Goal: Task Accomplishment & Management: Complete application form

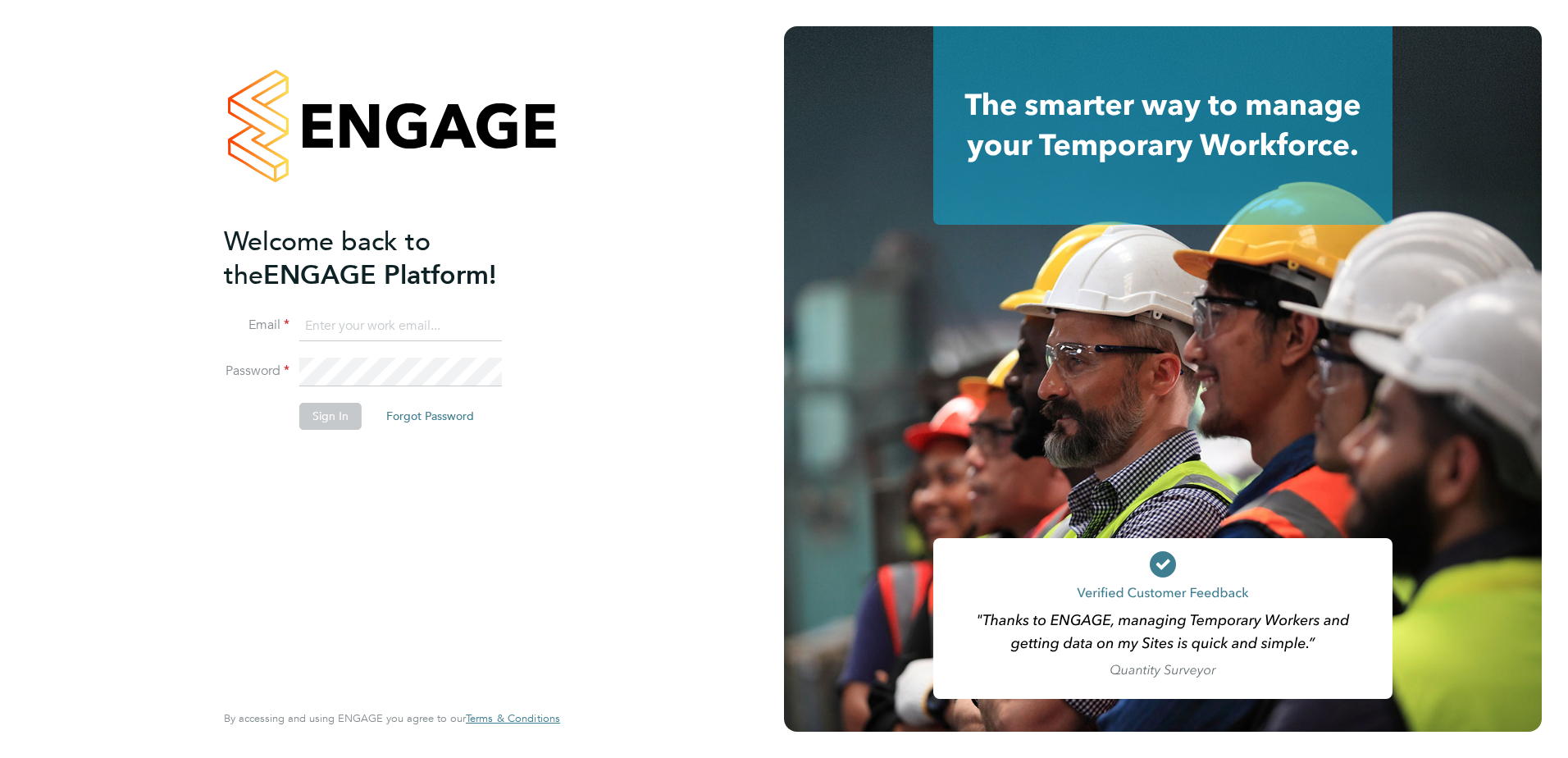
type input "[PERSON_NAME][EMAIL_ADDRESS][DOMAIN_NAME]"
click at [344, 418] on button "Sign In" at bounding box center [331, 416] width 62 height 26
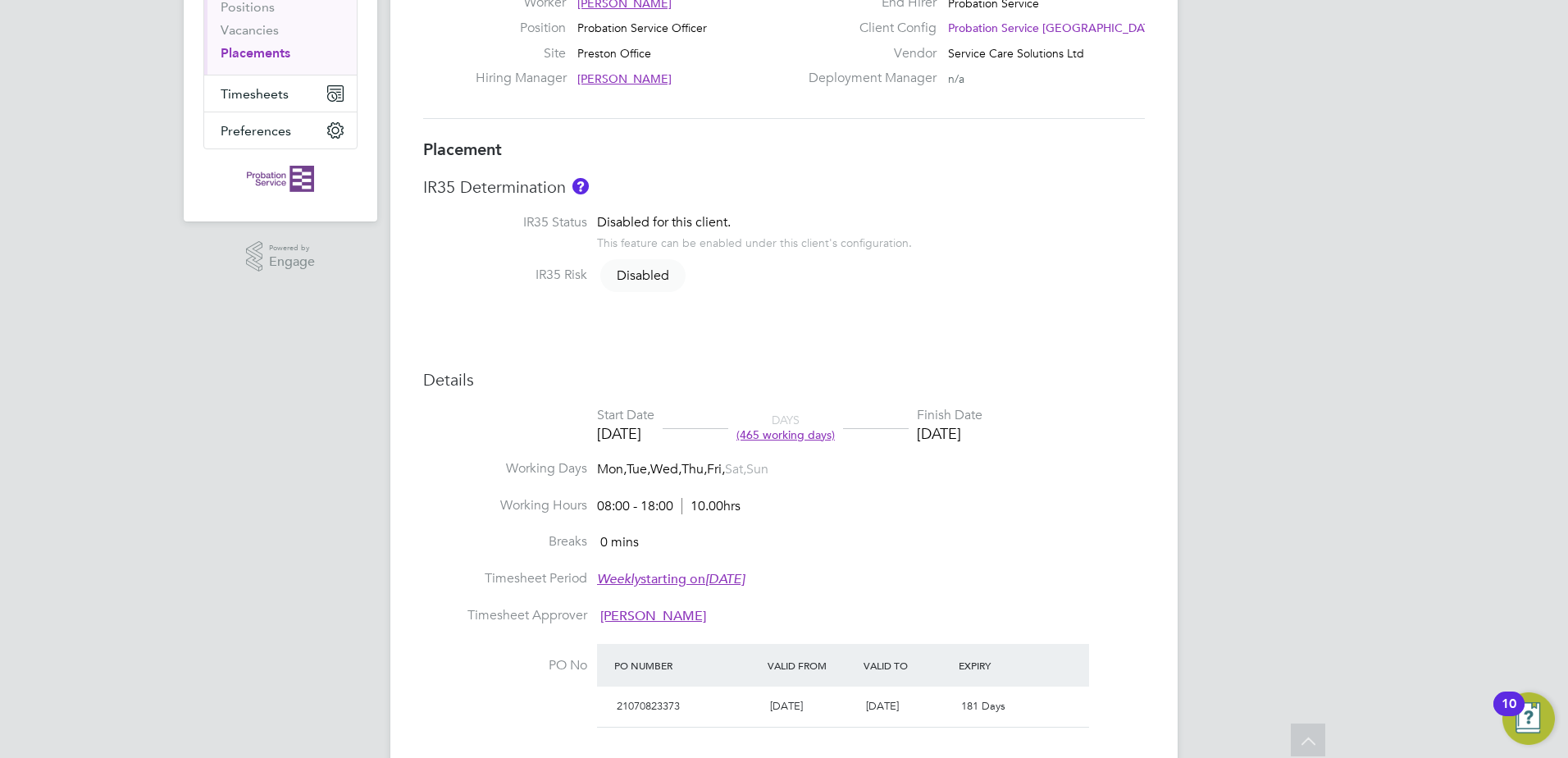
click at [824, 438] on span "(465 working days)" at bounding box center [785, 435] width 98 height 15
click at [996, 482] on li "Working Days Mon, Tue, Wed, Thu, Fri, Sat, Sun" at bounding box center [784, 478] width 721 height 37
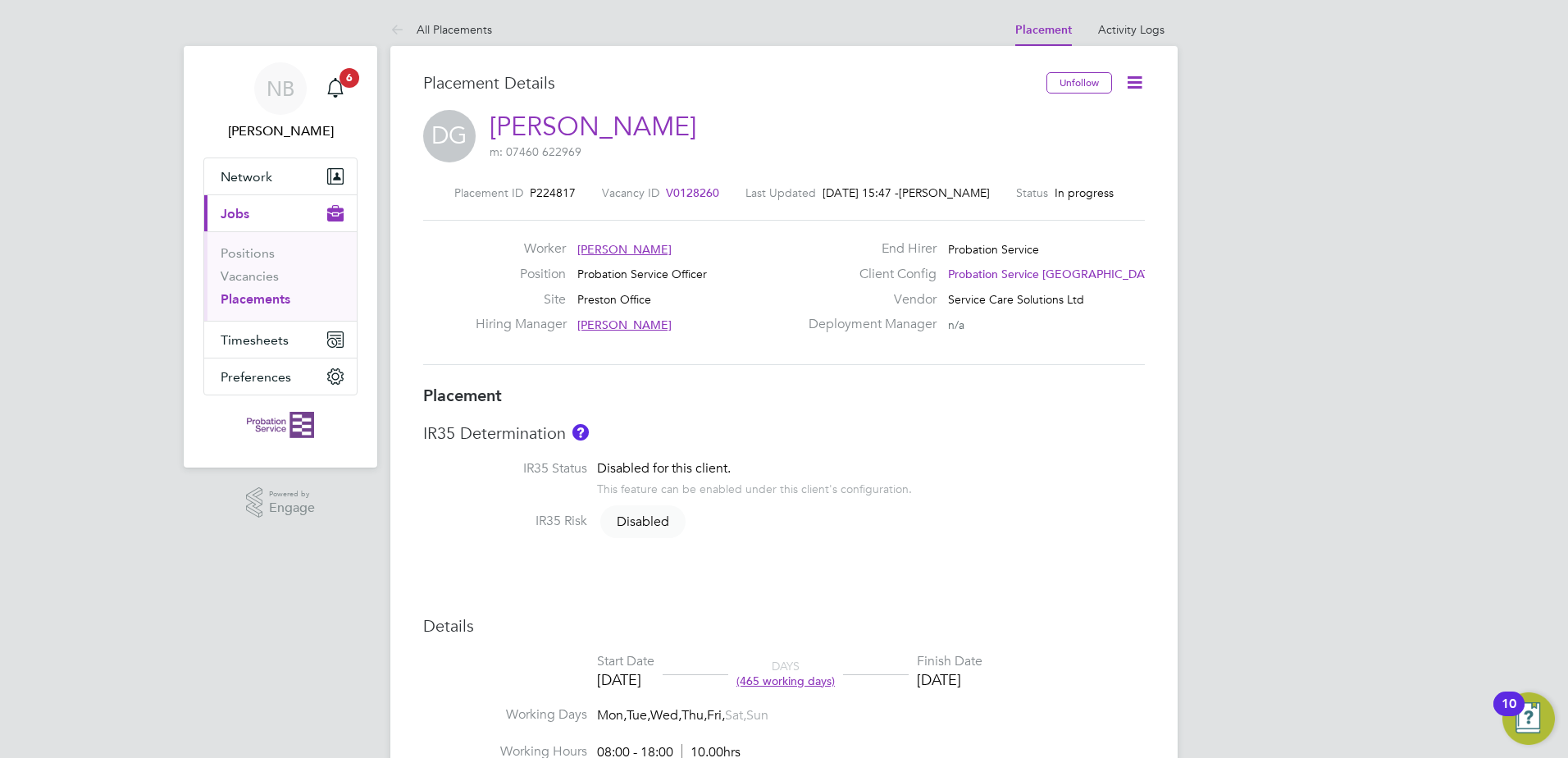
click at [1131, 81] on icon at bounding box center [1135, 83] width 21 height 21
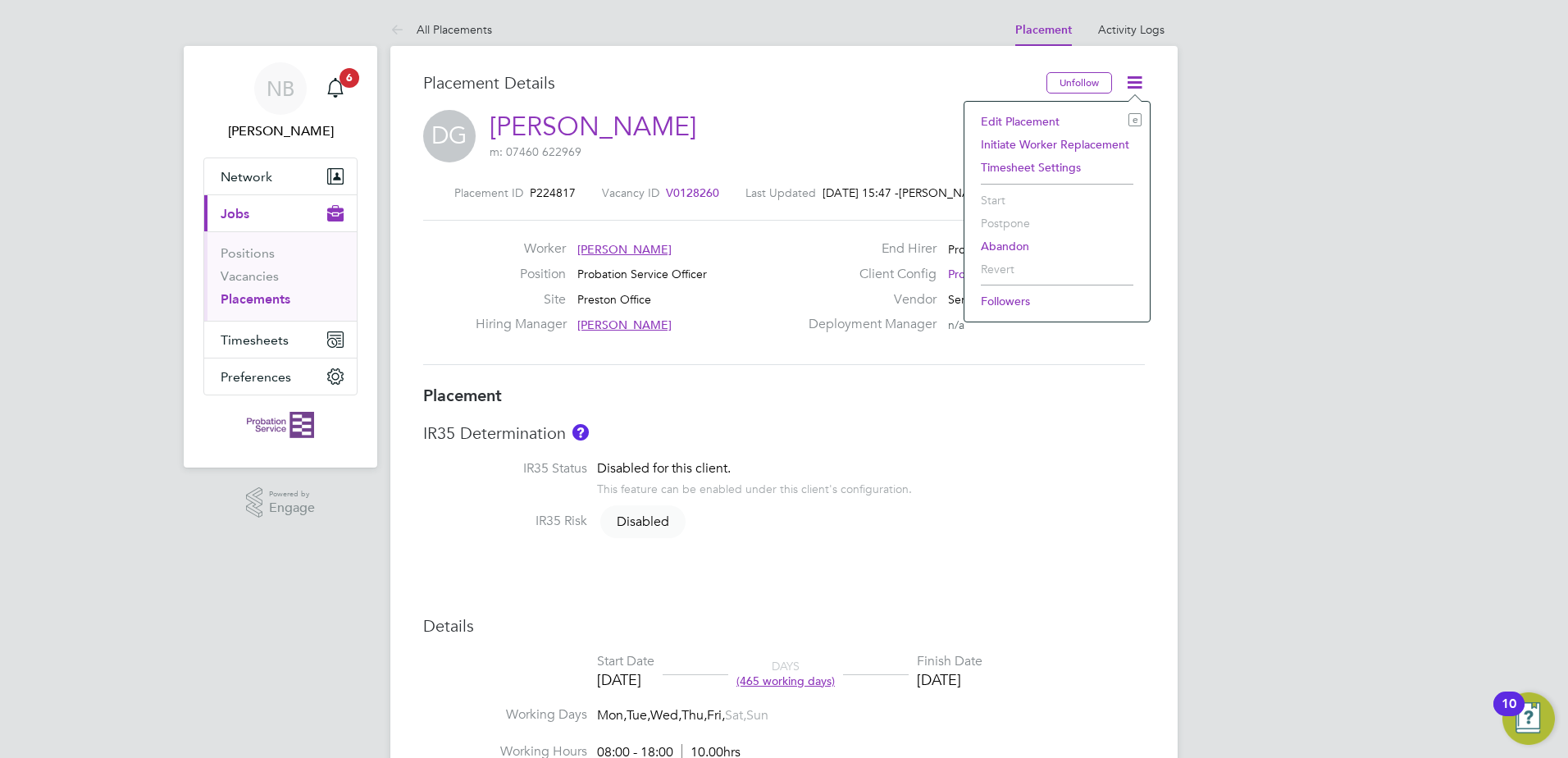
click at [1015, 120] on li "Edit Placement e" at bounding box center [1057, 121] width 169 height 23
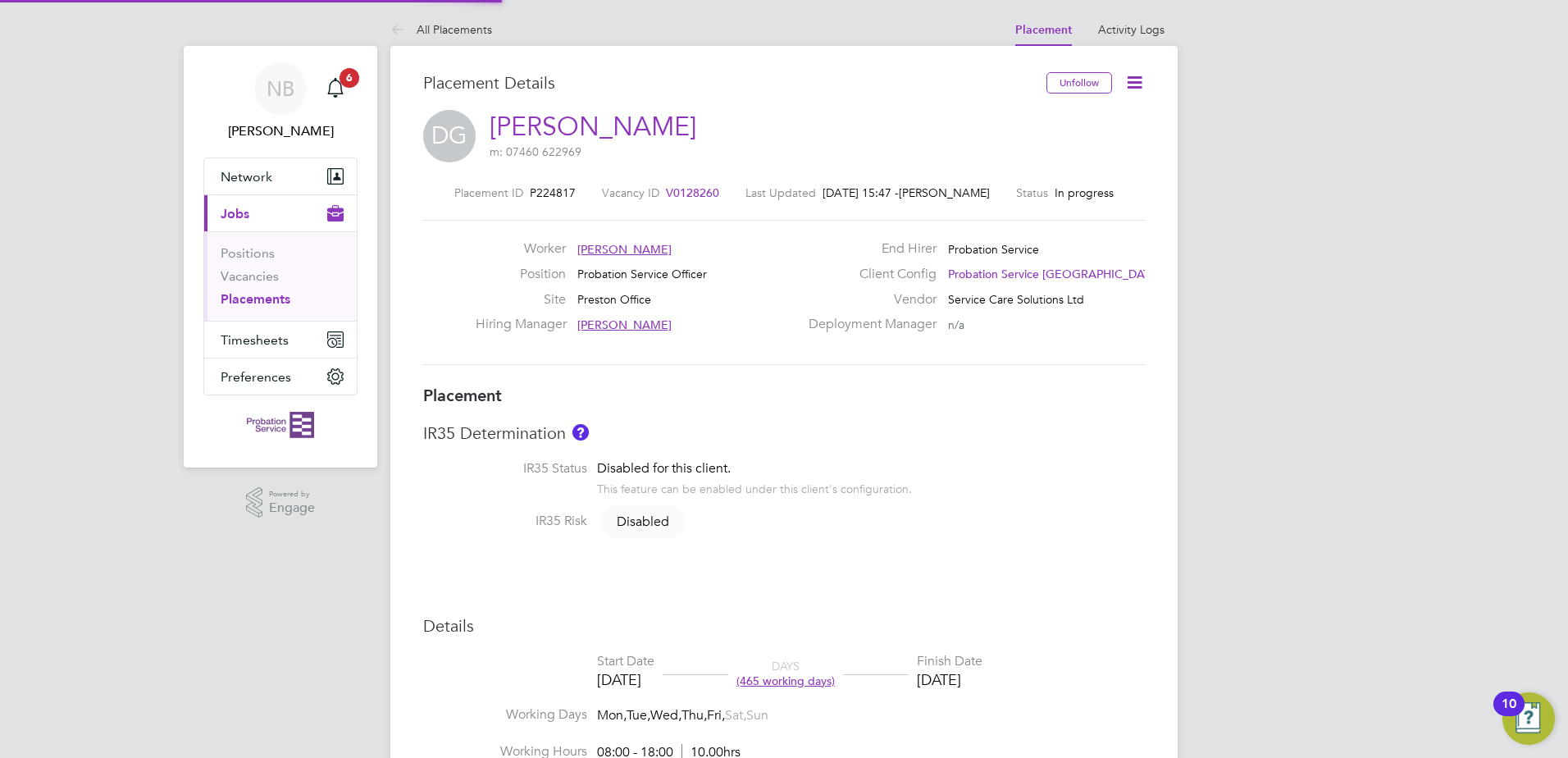
type input "[PERSON_NAME]"
type input "[DATE]"
type input "08:00"
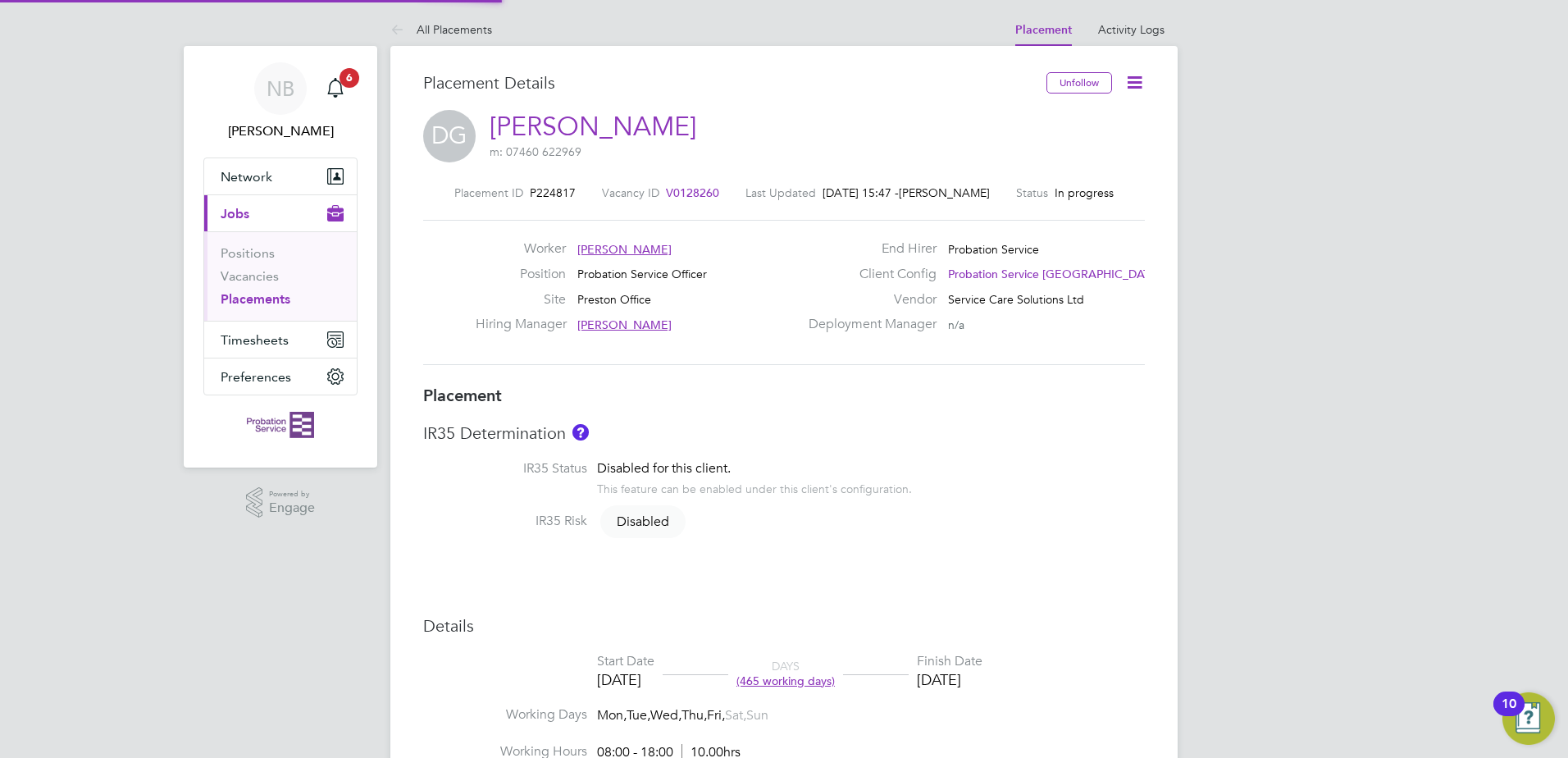
type input "18:00"
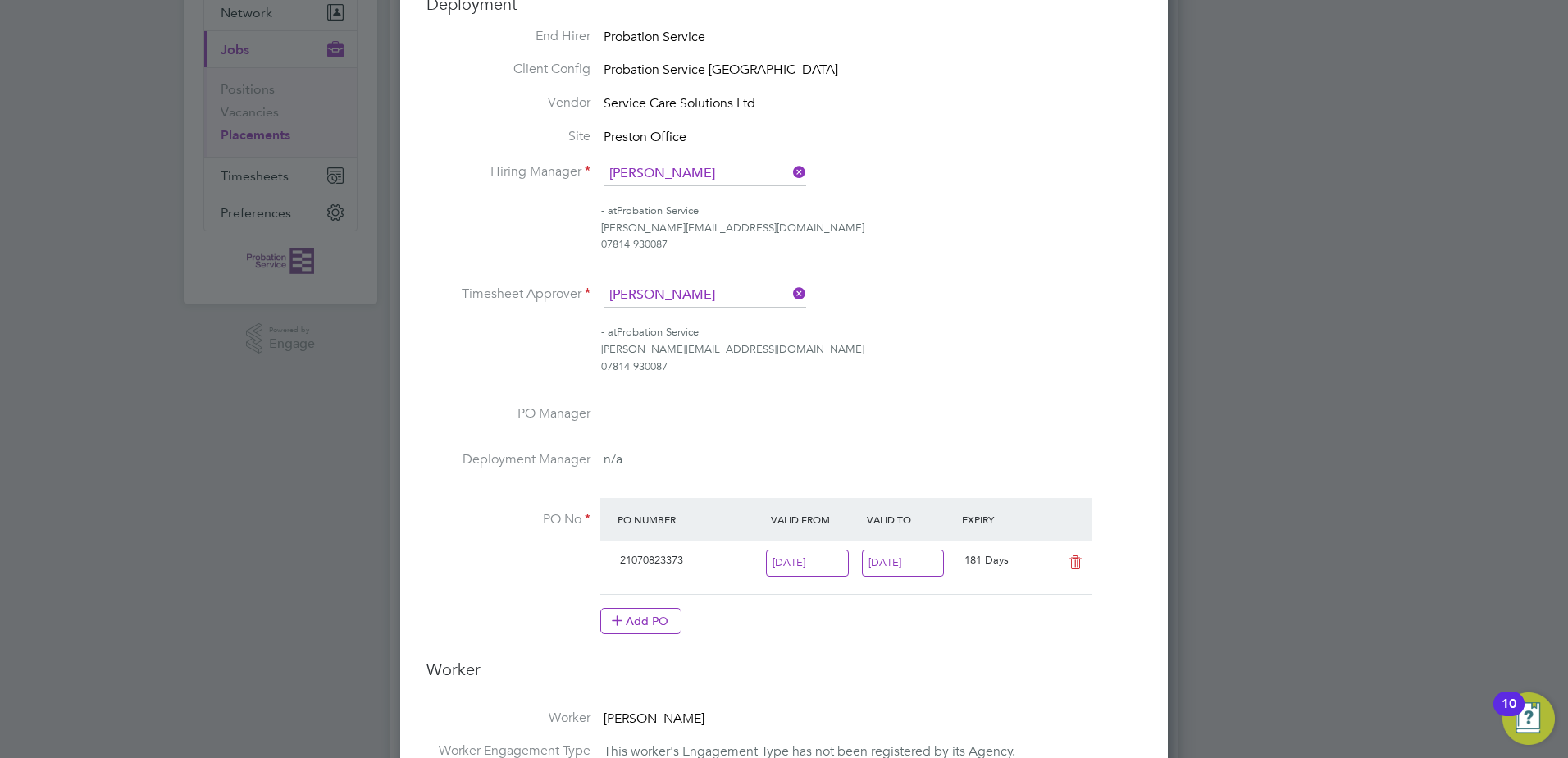
click at [917, 562] on input "[DATE]" at bounding box center [903, 562] width 83 height 27
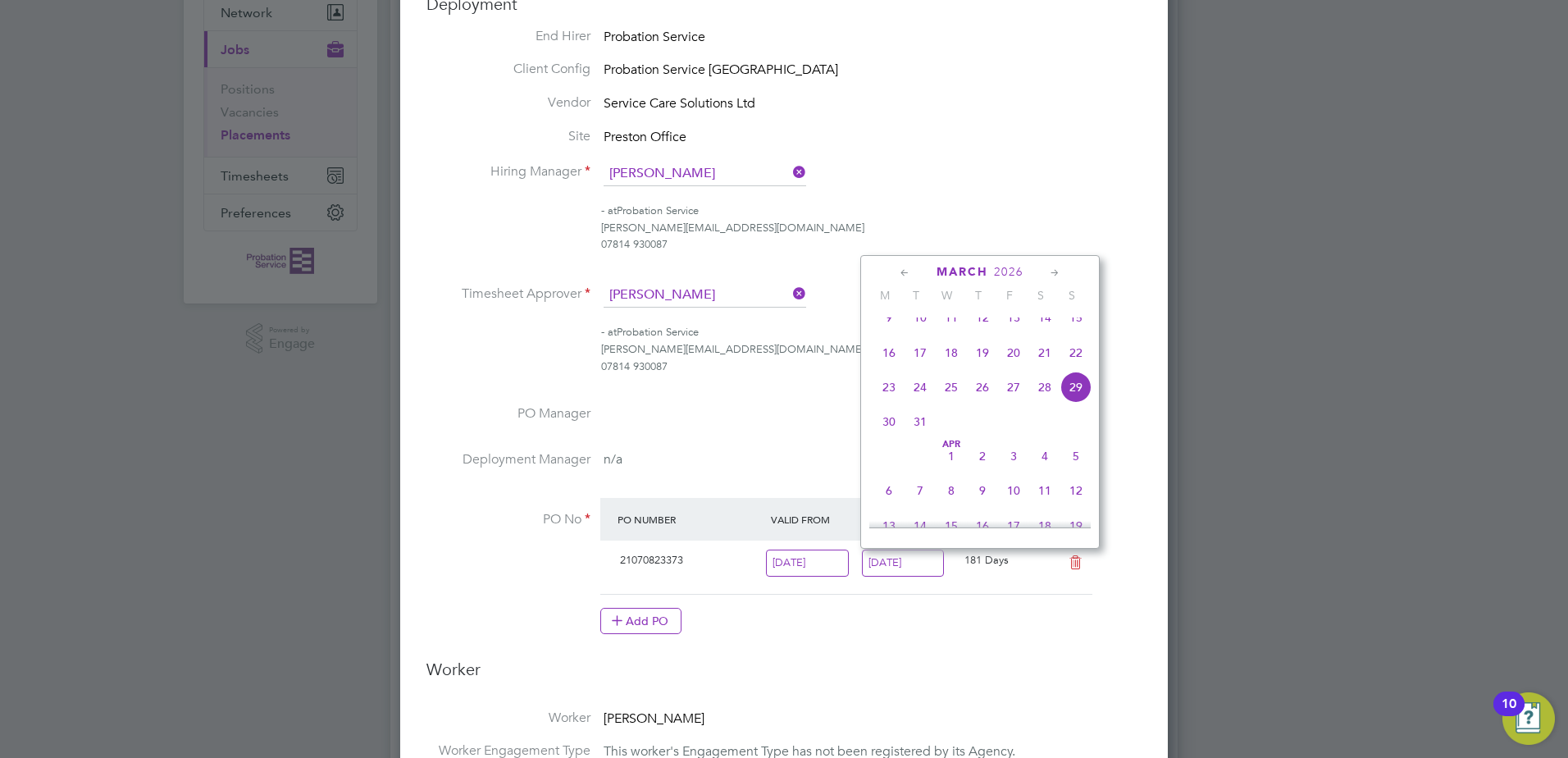
click at [1050, 273] on icon at bounding box center [1055, 272] width 16 height 18
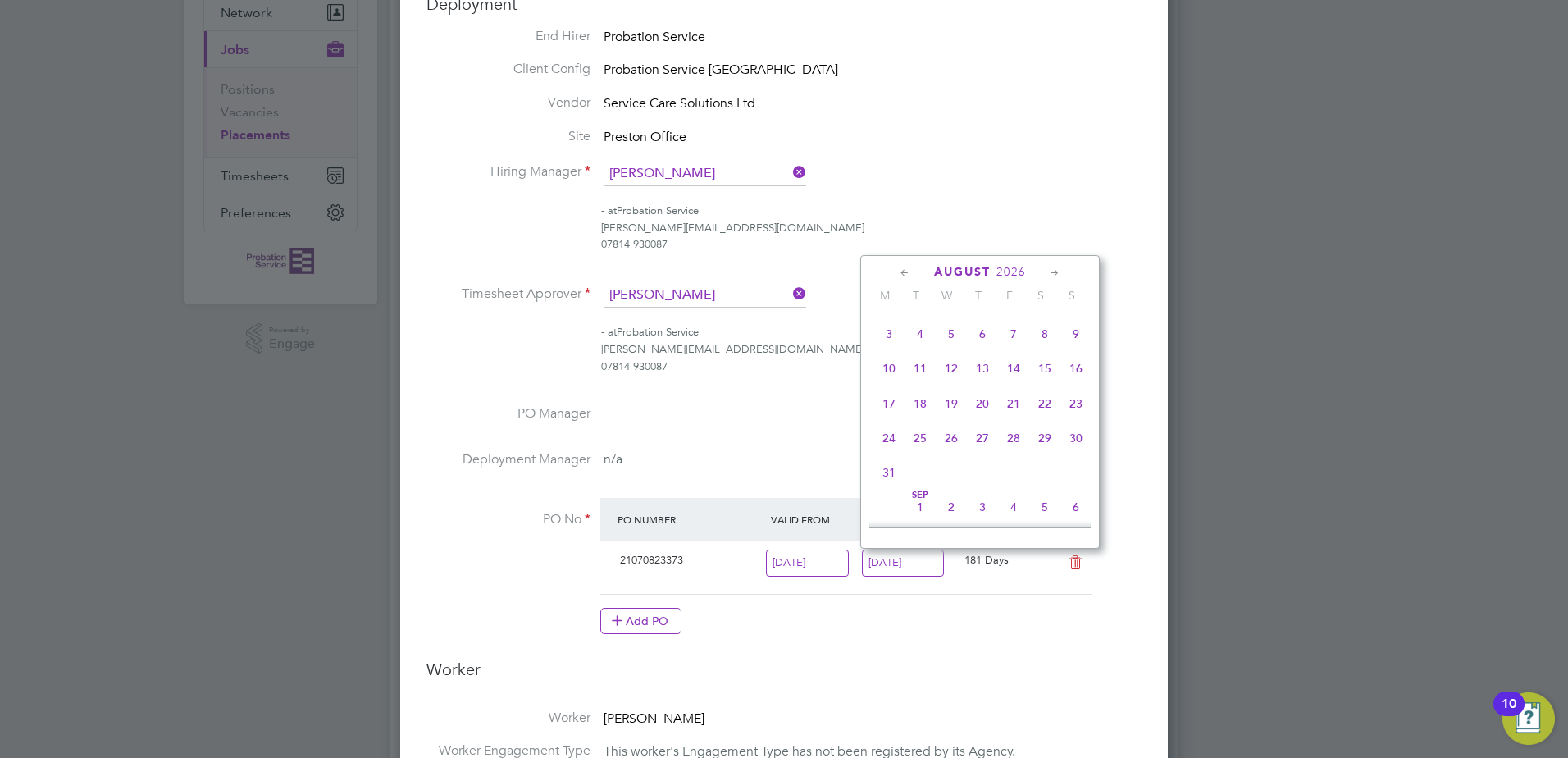
click at [1050, 273] on icon at bounding box center [1055, 272] width 16 height 18
click at [903, 278] on icon at bounding box center [905, 272] width 16 height 18
click at [979, 306] on span "[DATE]" at bounding box center [982, 290] width 31 height 31
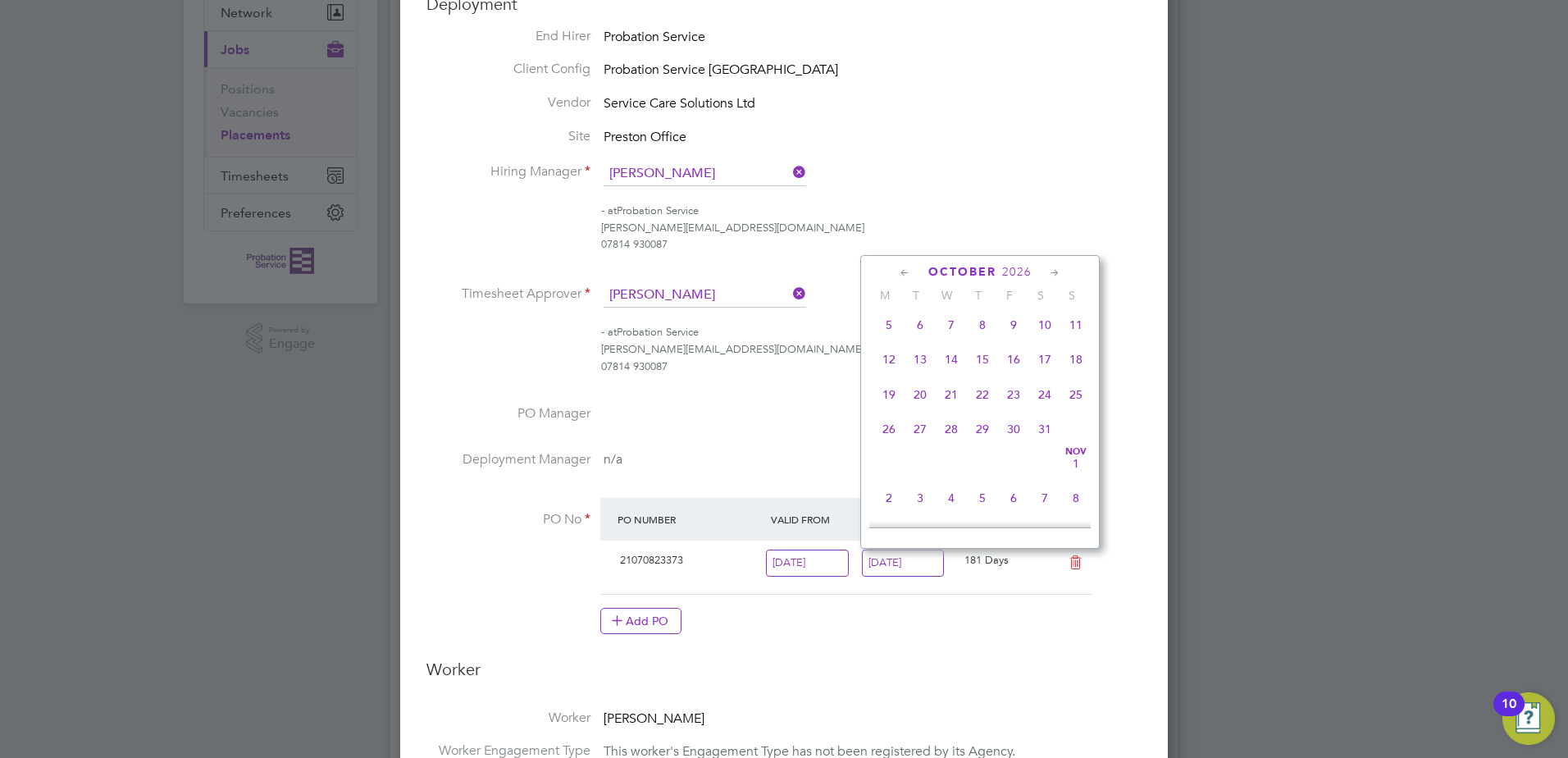
type input "[DATE]"
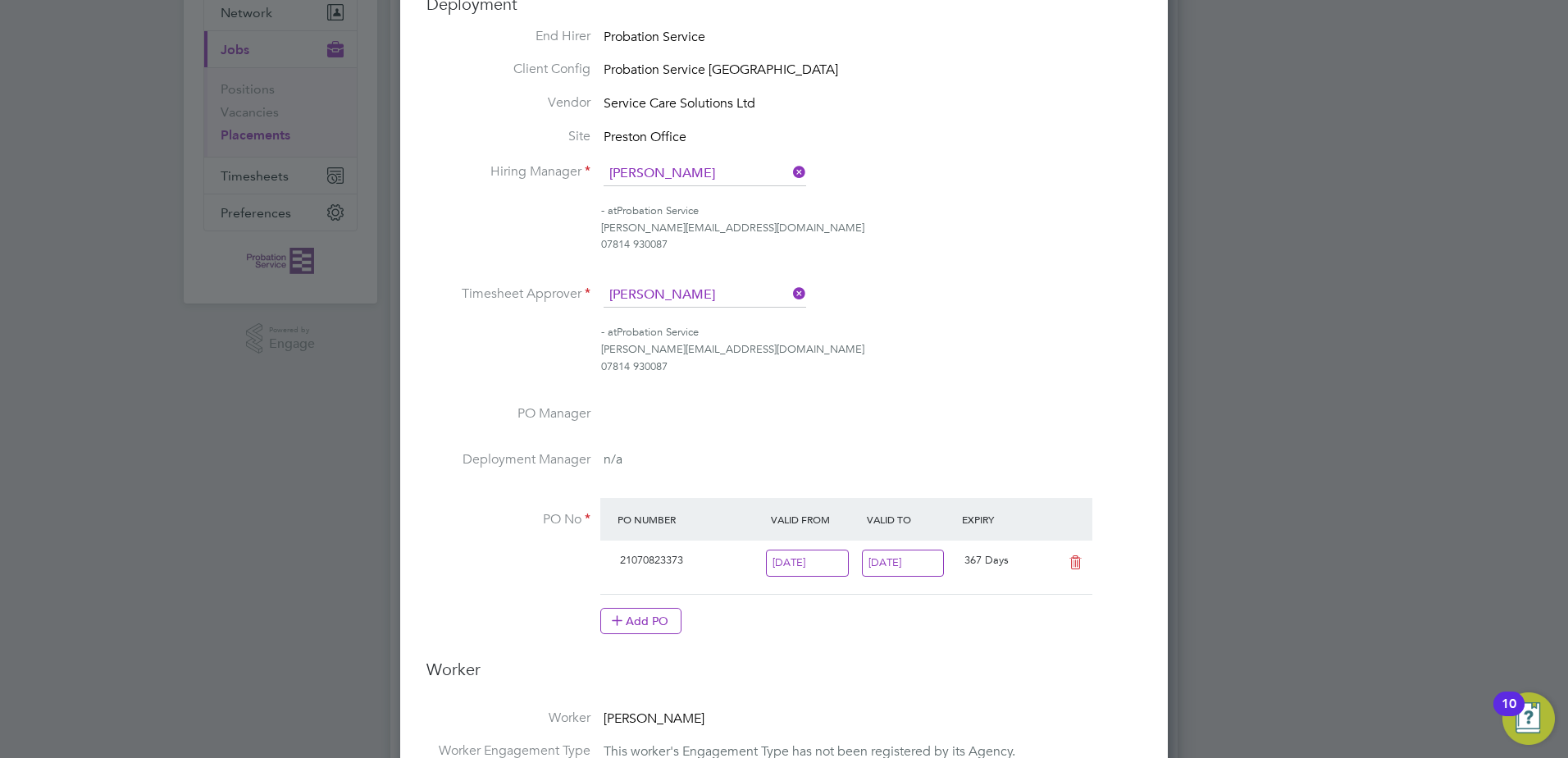
click at [979, 330] on div "- at Probation Service [PERSON_NAME][EMAIL_ADDRESS][DOMAIN_NAME] 07814 930087" at bounding box center [871, 349] width 541 height 51
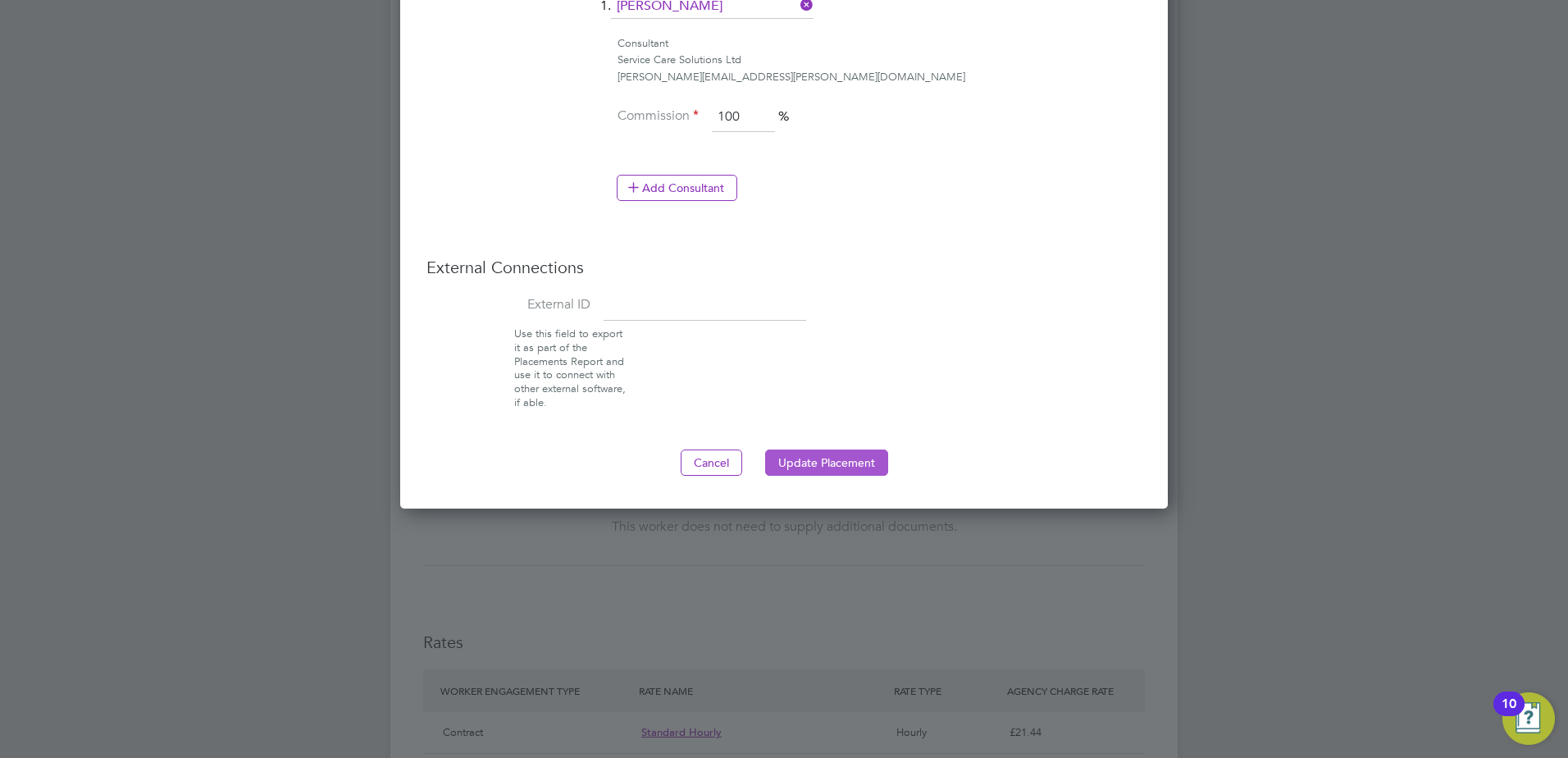
click at [858, 459] on button "Update Placement" at bounding box center [826, 462] width 123 height 26
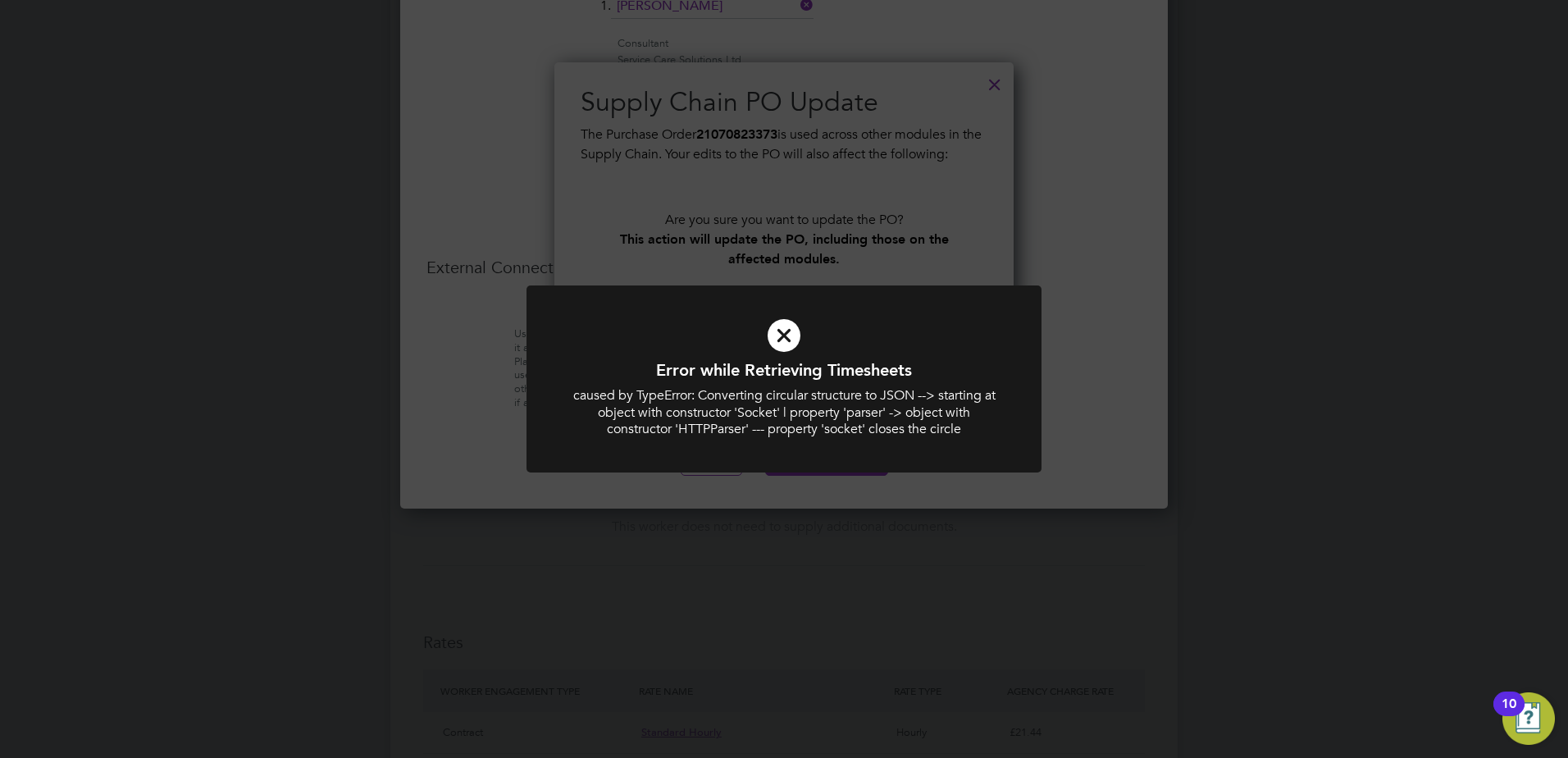
click at [778, 341] on icon at bounding box center [784, 335] width 427 height 64
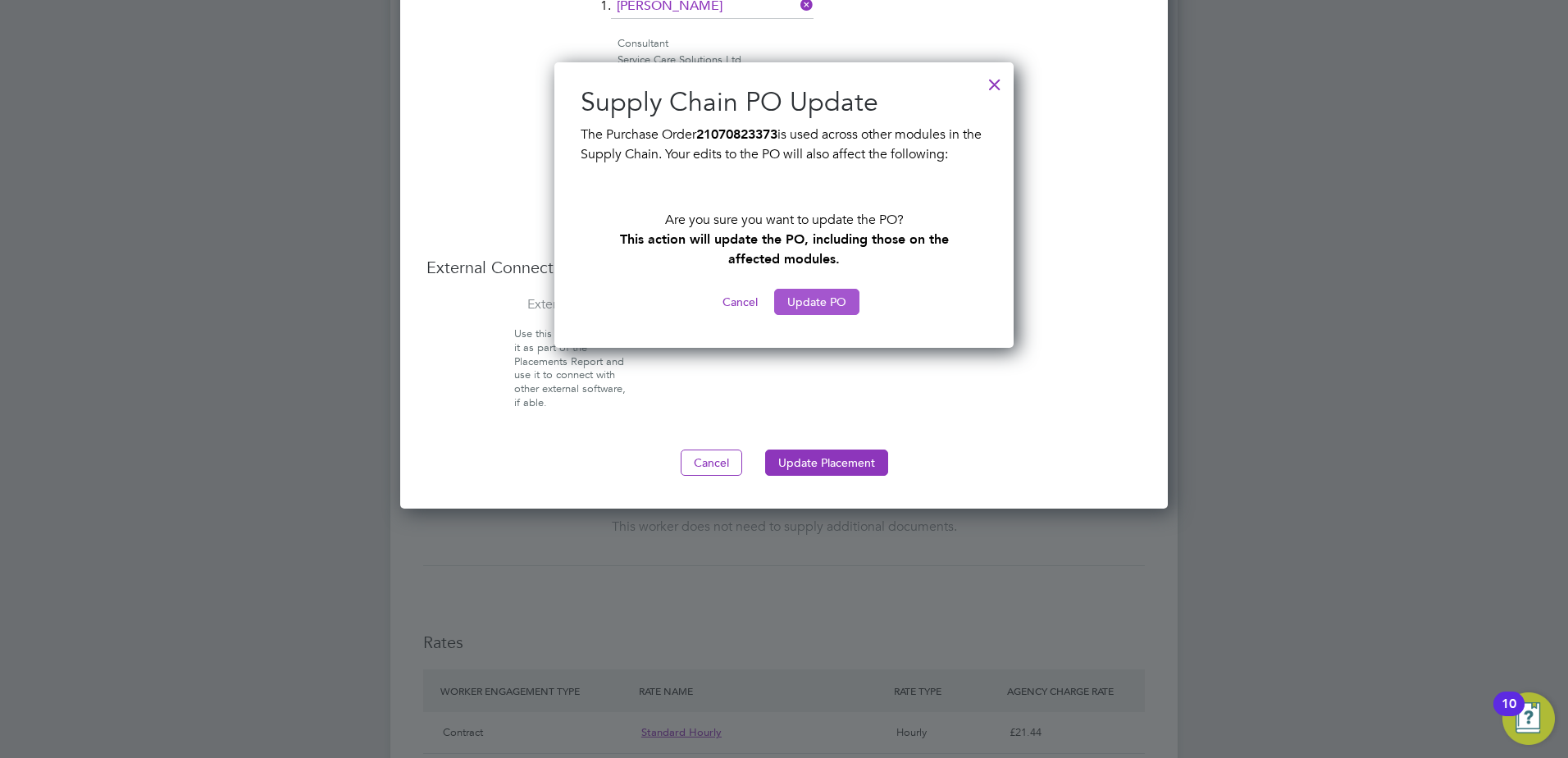
click at [816, 295] on button "Update PO" at bounding box center [816, 302] width 86 height 26
click at [816, 298] on button "Update PO" at bounding box center [816, 302] width 86 height 26
click at [994, 80] on div at bounding box center [994, 80] width 29 height 29
click at [746, 298] on button "Cancel" at bounding box center [739, 302] width 61 height 26
click at [999, 84] on div at bounding box center [994, 80] width 29 height 29
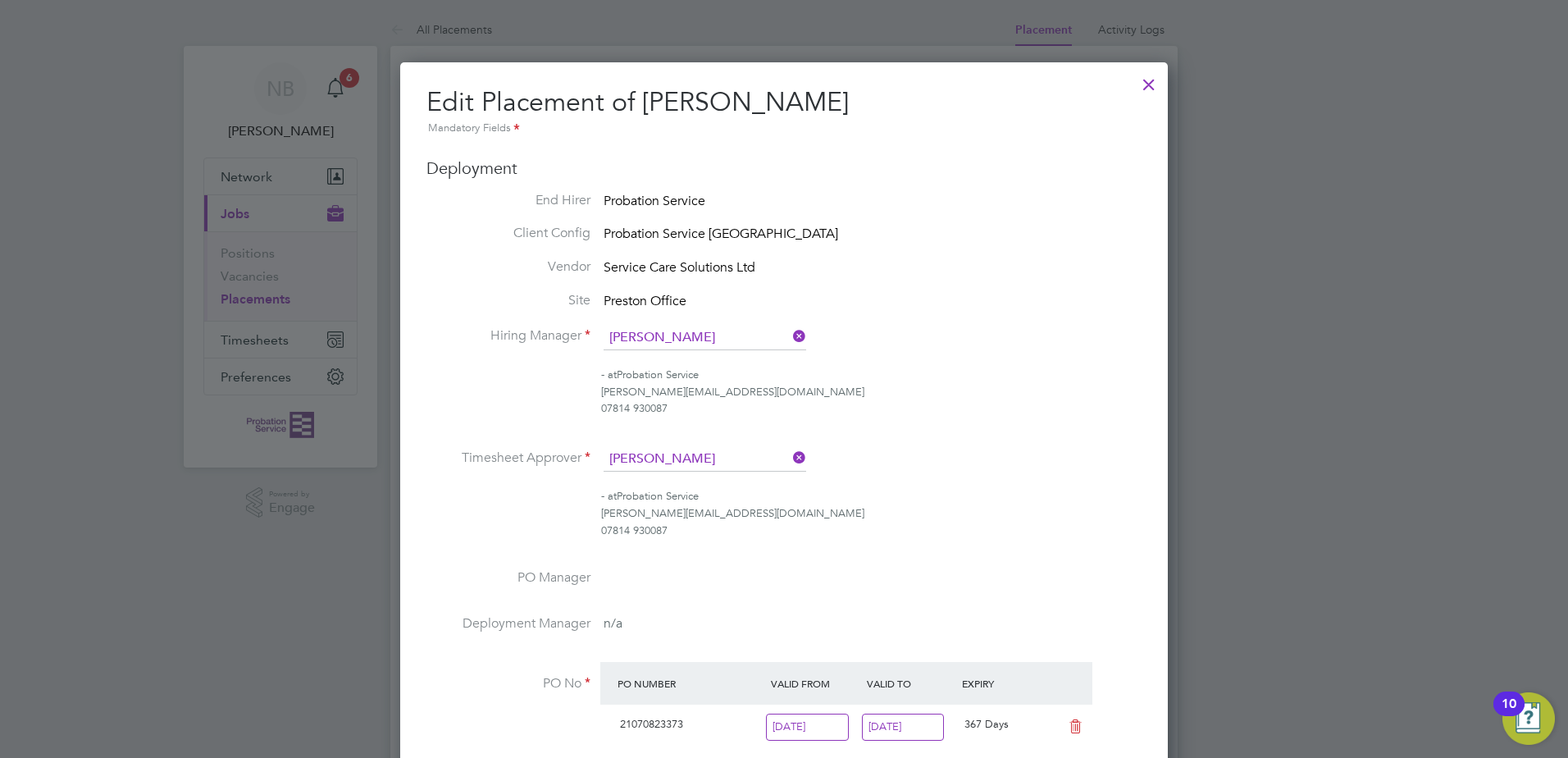
click at [1149, 86] on div at bounding box center [1148, 80] width 29 height 29
